Goal: Check status: Check status

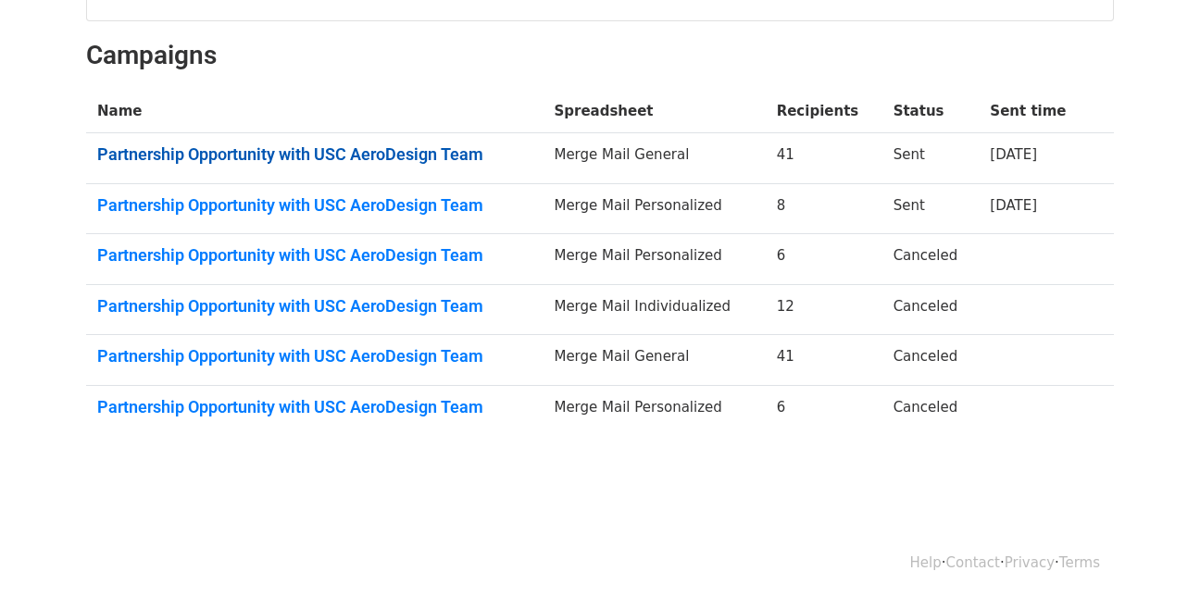
click at [408, 144] on link "Partnership Opportunity with USC AeroDesign Team" at bounding box center [314, 154] width 434 height 20
click at [378, 195] on link "Partnership Opportunity with USC AeroDesign Team" at bounding box center [314, 205] width 434 height 20
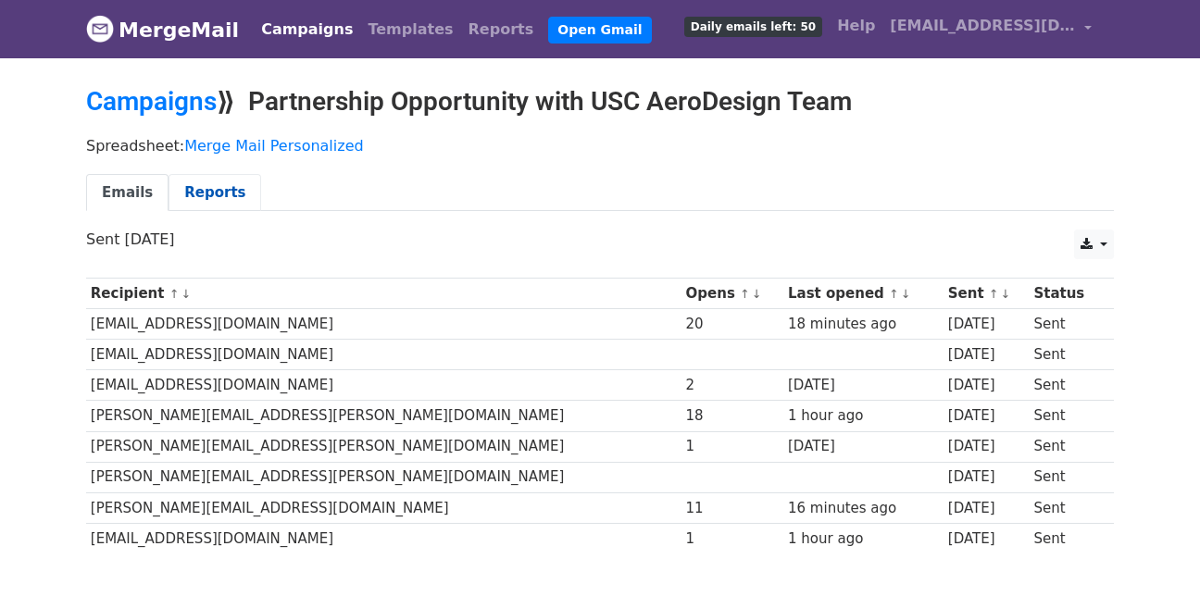
click at [207, 187] on link "Reports" at bounding box center [214, 193] width 93 height 38
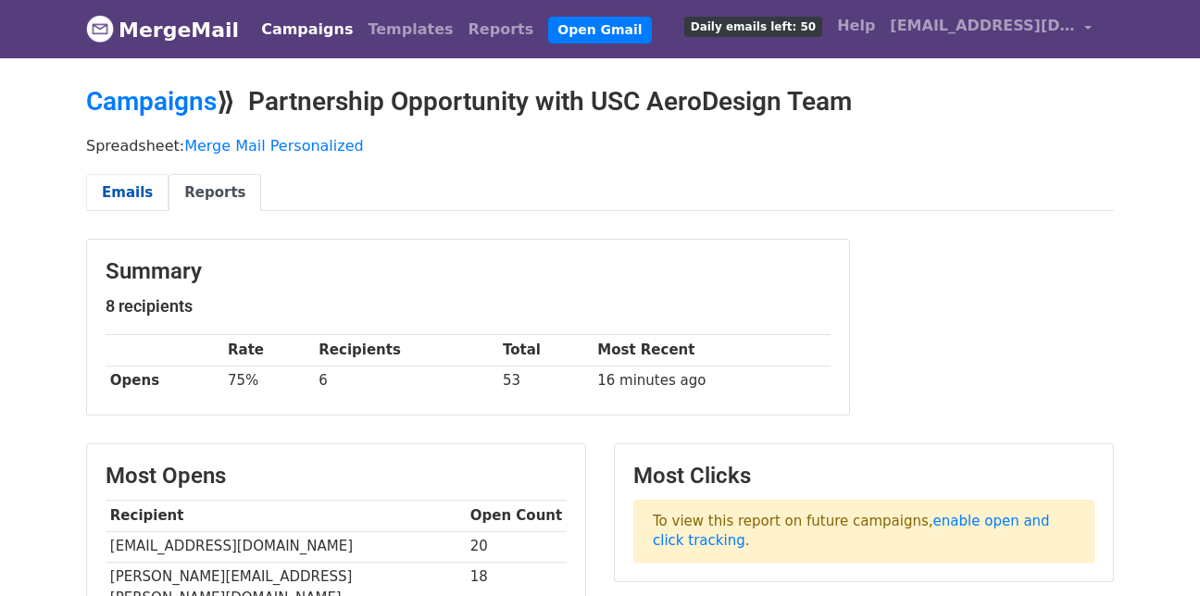
click at [109, 189] on link "Emails" at bounding box center [127, 193] width 82 height 38
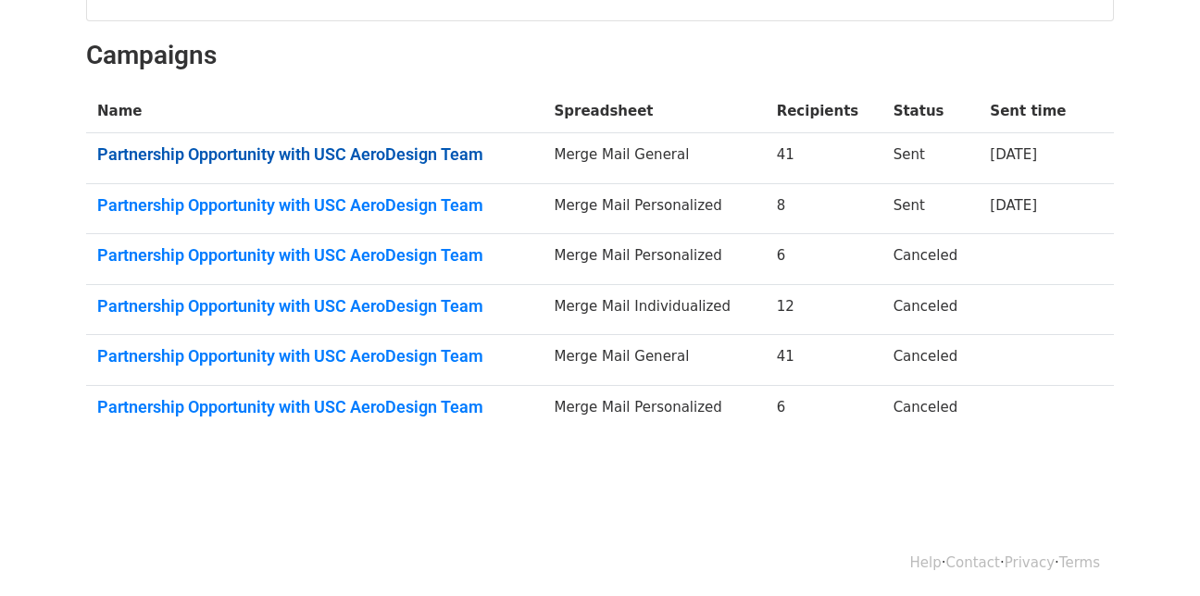
click at [201, 151] on link "Partnership Opportunity with USC AeroDesign Team" at bounding box center [314, 154] width 434 height 20
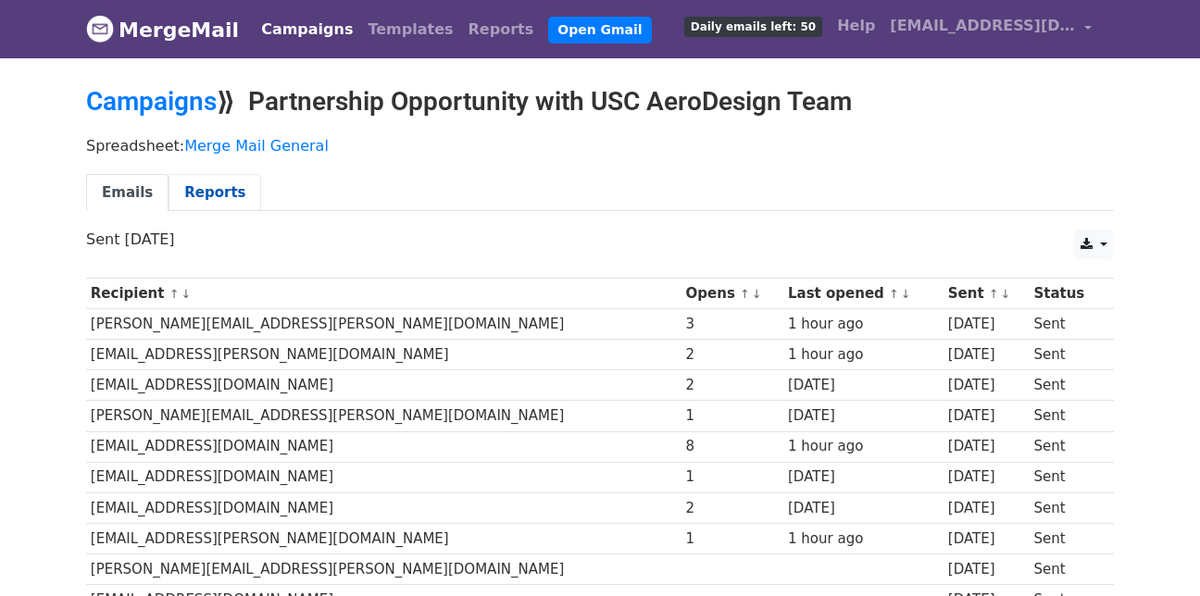
click at [192, 187] on link "Reports" at bounding box center [214, 193] width 93 height 38
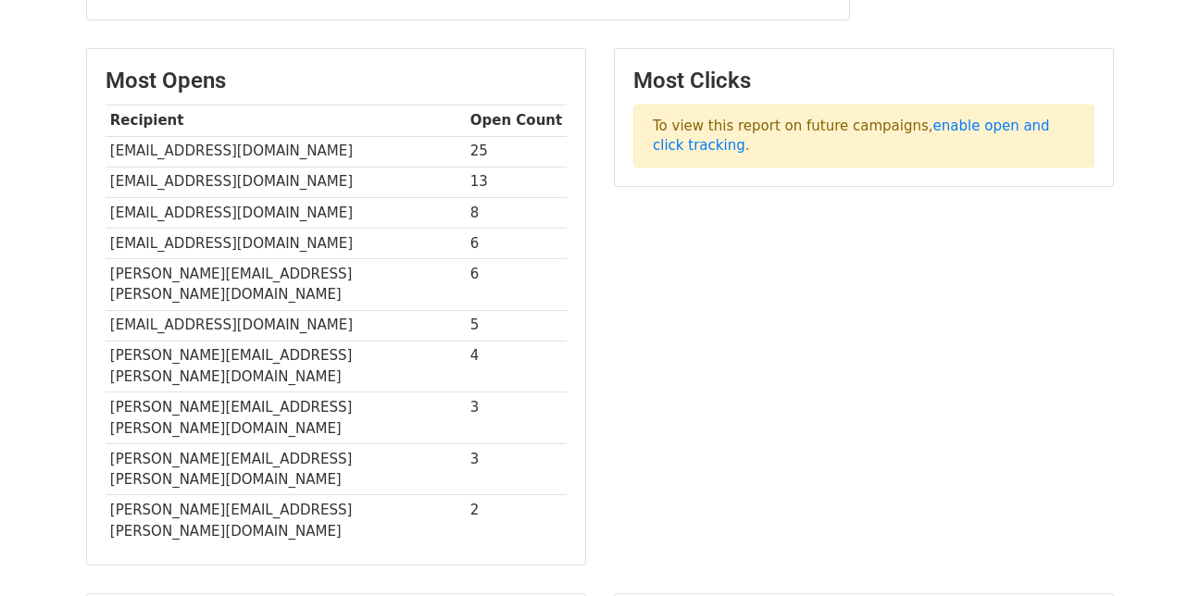
scroll to position [397, 0]
